Goal: Find specific page/section: Find specific page/section

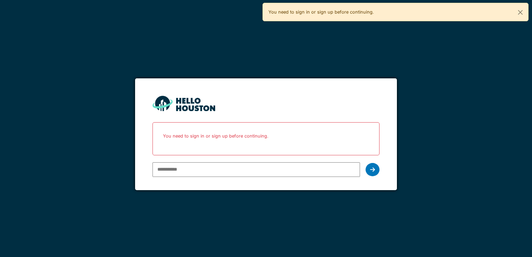
type input "**********"
click at [370, 170] on icon at bounding box center [372, 170] width 5 height 6
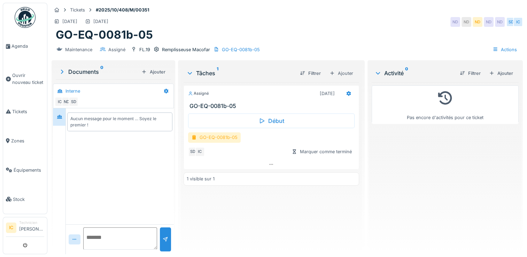
click at [210, 137] on div "GO-EQ-0081b-05" at bounding box center [214, 137] width 53 height 10
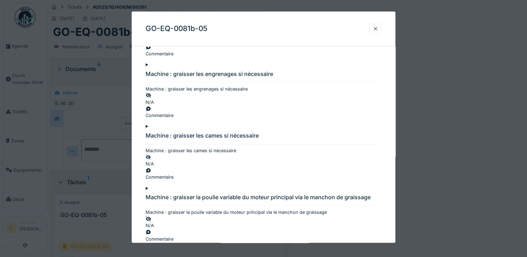
scroll to position [278, 0]
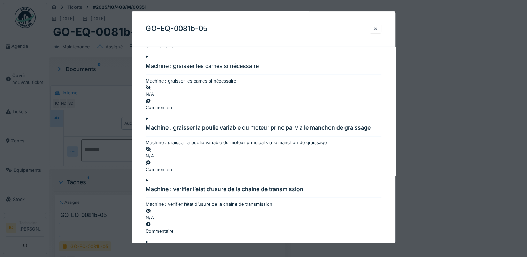
click at [374, 30] on div at bounding box center [375, 29] width 12 height 10
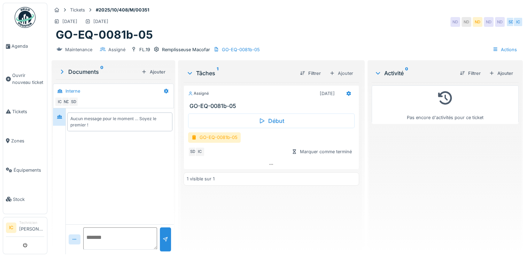
scroll to position [5, 0]
